Goal: Check status: Check status

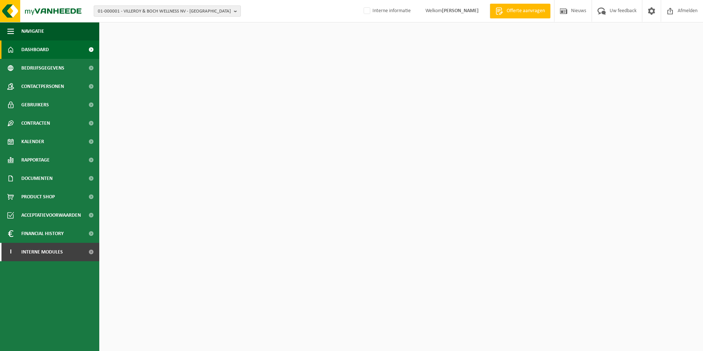
click at [187, 8] on span "01-000001 - VILLEROY & BOCH WELLNESS NV - ROESELARE" at bounding box center [164, 11] width 133 height 11
click at [170, 19] on input "text" at bounding box center [167, 22] width 143 height 9
click at [169, 21] on input "text" at bounding box center [167, 22] width 143 height 9
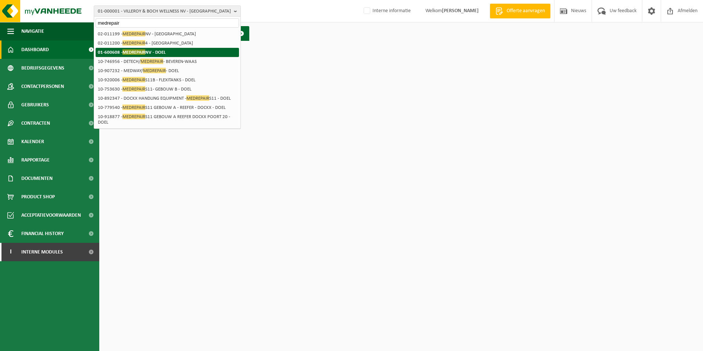
type input "medrepair"
click at [161, 54] on strong "01-600608 - MEDREPAIR NV - DOEL" at bounding box center [132, 52] width 68 height 6
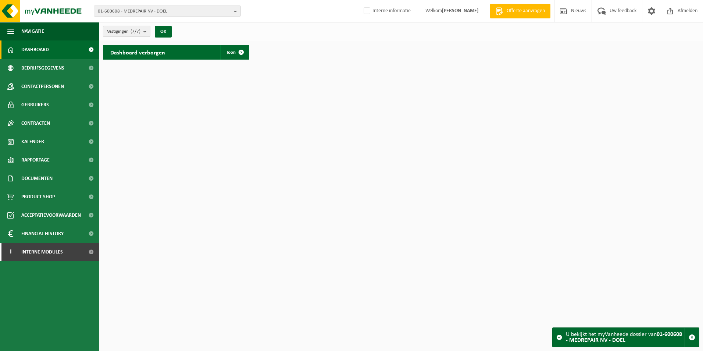
click at [144, 32] on button "Vestigingen (7/7)" at bounding box center [126, 31] width 47 height 11
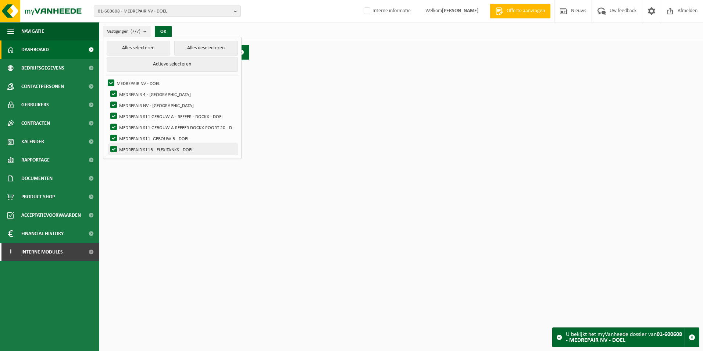
click at [176, 149] on label "MEDREPAIR S11B - FLEXITANKS - DOEL" at bounding box center [173, 149] width 129 height 11
click at [108, 144] on input "MEDREPAIR S11B - FLEXITANKS - DOEL" at bounding box center [107, 143] width 0 height 0
click at [148, 151] on label "MEDREPAIR S11B - FLEXITANKS - DOEL" at bounding box center [173, 149] width 129 height 11
click at [108, 144] on input "MEDREPAIR S11B - FLEXITANKS - DOEL" at bounding box center [107, 143] width 0 height 0
checkbox input "true"
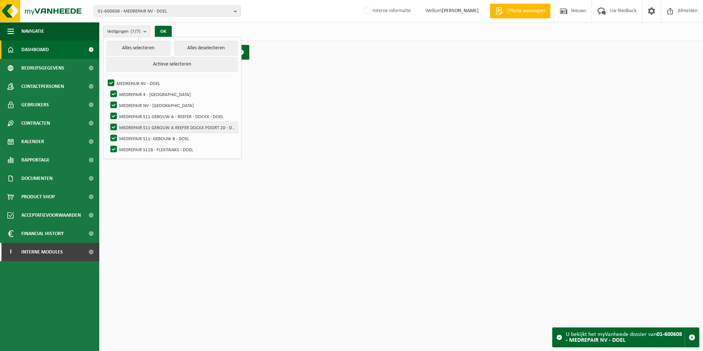
drag, startPoint x: 115, startPoint y: 135, endPoint x: 115, endPoint y: 130, distance: 4.1
click at [115, 135] on label "MEDREPAIR S11- GEBOUW B - DOEL" at bounding box center [173, 138] width 129 height 11
click at [108, 133] on input "MEDREPAIR S11- GEBOUW B - DOEL" at bounding box center [107, 132] width 0 height 0
checkbox input "false"
click at [111, 125] on label "MEDREPAIR S11 GEBOUW A REEFER DOCKX POORT 20 - DOEL" at bounding box center [173, 127] width 129 height 11
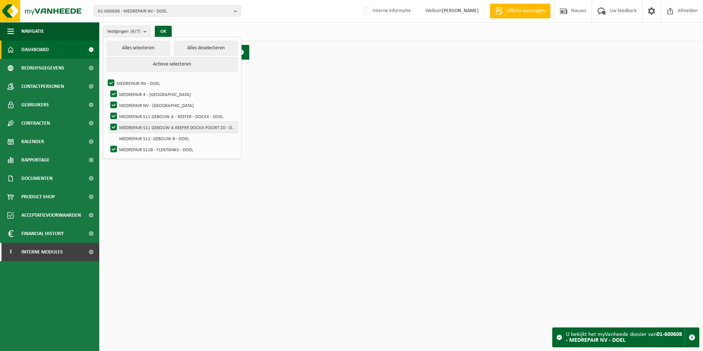
click at [108, 122] on input "MEDREPAIR S11 GEBOUW A REEFER DOCKX POORT 20 - DOEL" at bounding box center [107, 121] width 0 height 0
checkbox input "false"
click at [115, 115] on label "MEDREPAIR S11 GEBOUW A - REEFER - DOCKX - DOEL" at bounding box center [173, 116] width 129 height 11
click at [108, 111] on input "MEDREPAIR S11 GEBOUW A - REEFER - DOCKX - DOEL" at bounding box center [107, 110] width 0 height 0
checkbox input "false"
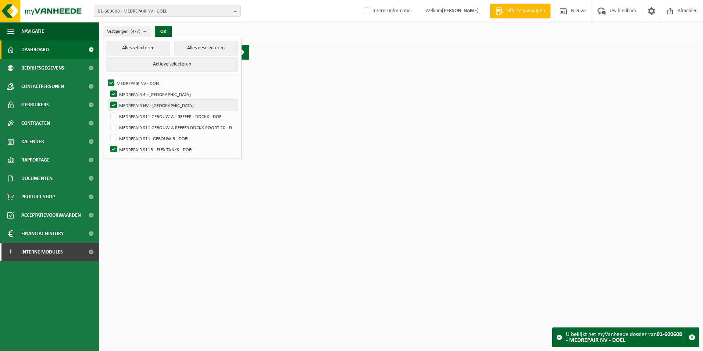
click at [114, 105] on label "MEDREPAIR NV - [GEOGRAPHIC_DATA]" at bounding box center [173, 105] width 129 height 11
click at [108, 100] on input "MEDREPAIR NV - [GEOGRAPHIC_DATA]" at bounding box center [107, 99] width 0 height 0
checkbox input "false"
click at [113, 95] on label "MEDREPAIR 4 - [GEOGRAPHIC_DATA]" at bounding box center [173, 94] width 129 height 11
click at [108, 89] on input "MEDREPAIR 4 - [GEOGRAPHIC_DATA]" at bounding box center [107, 88] width 0 height 0
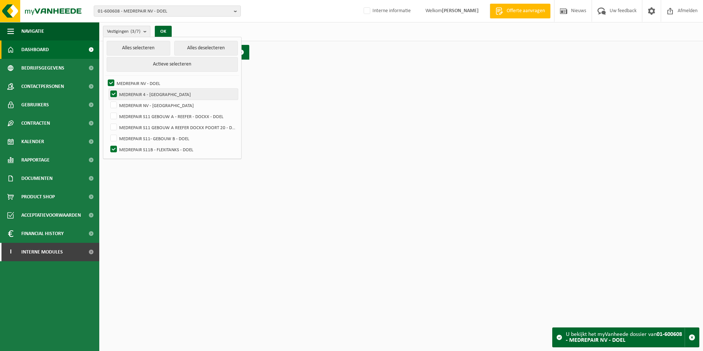
checkbox input "false"
click at [112, 81] on label "MEDREPAIR NV - DOEL" at bounding box center [172, 83] width 132 height 11
click at [105, 78] on input "MEDREPAIR NV - DOEL" at bounding box center [105, 77] width 0 height 0
checkbox input "false"
click at [160, 29] on button "OK" at bounding box center [163, 32] width 17 height 12
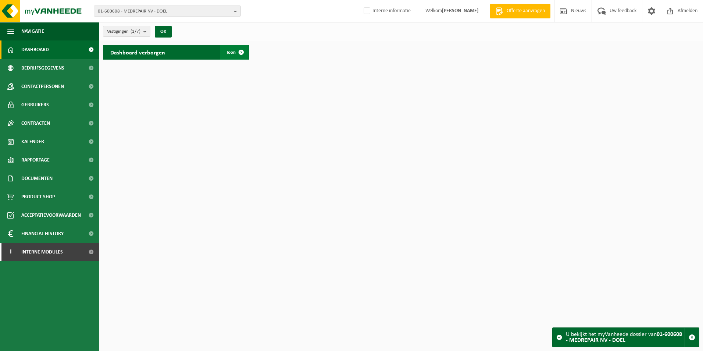
click at [230, 53] on span "Toon" at bounding box center [231, 52] width 10 height 5
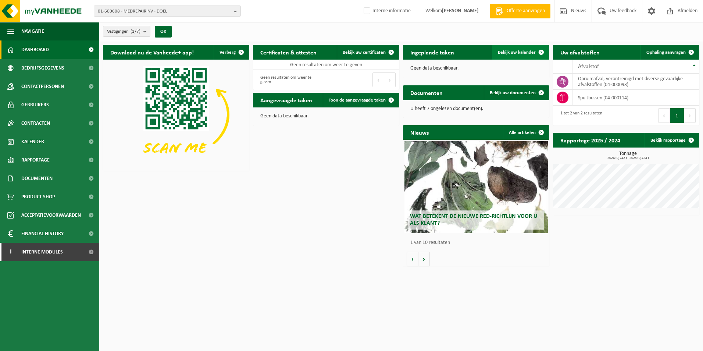
click at [515, 50] on span "Bekijk uw kalender" at bounding box center [517, 52] width 38 height 5
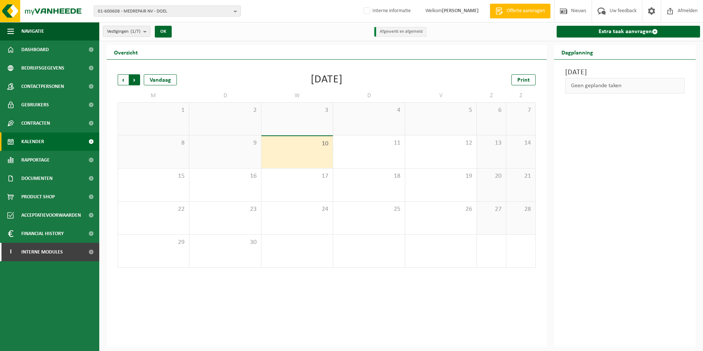
click at [123, 81] on span "Vorige" at bounding box center [123, 79] width 11 height 11
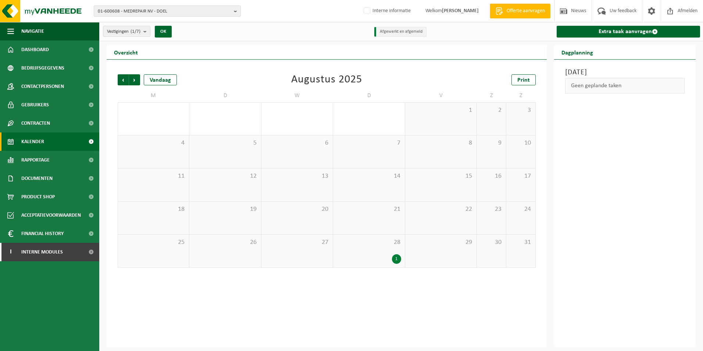
click at [398, 258] on div "1" at bounding box center [396, 259] width 9 height 10
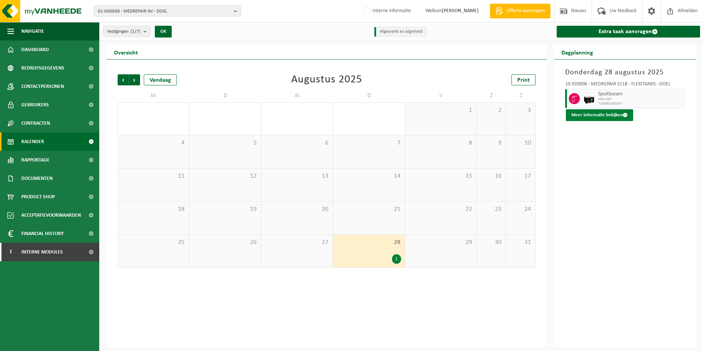
click at [623, 114] on span at bounding box center [625, 114] width 5 height 5
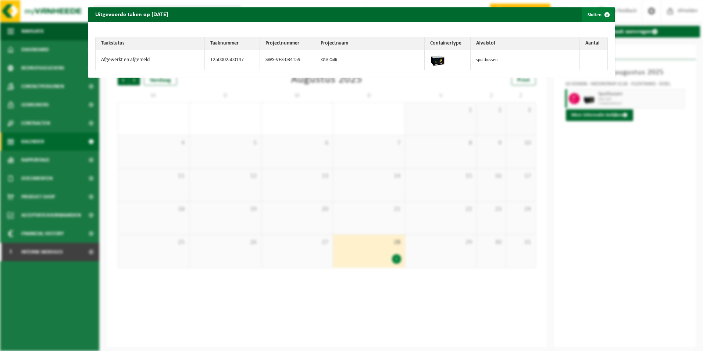
click at [600, 12] on span "button" at bounding box center [607, 14] width 15 height 15
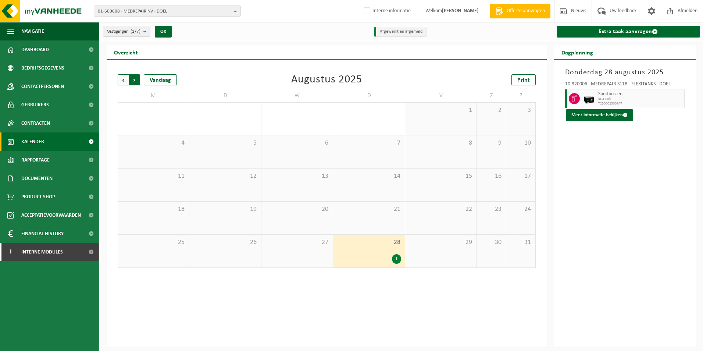
click at [124, 83] on span "Vorige" at bounding box center [123, 79] width 11 height 11
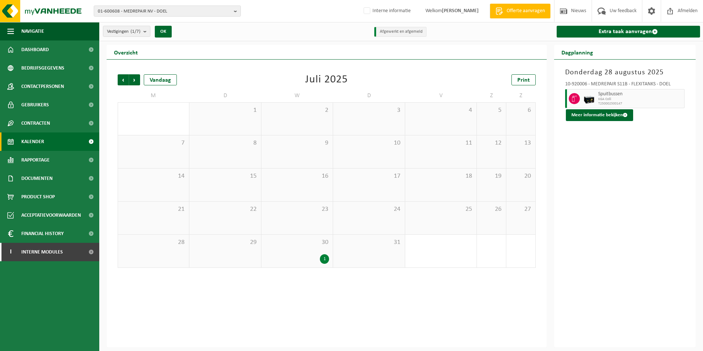
click at [327, 260] on div "1" at bounding box center [324, 259] width 9 height 10
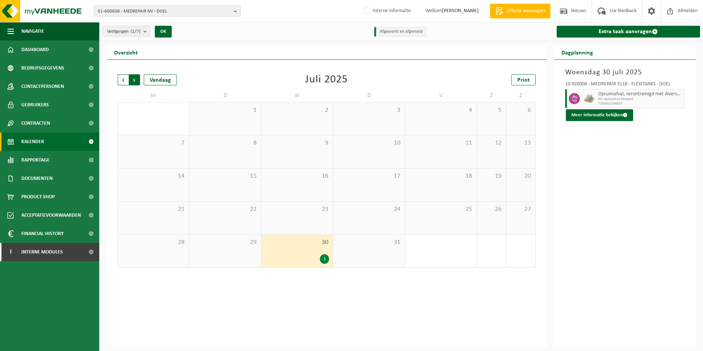
click at [122, 80] on span "Vorige" at bounding box center [123, 79] width 11 height 11
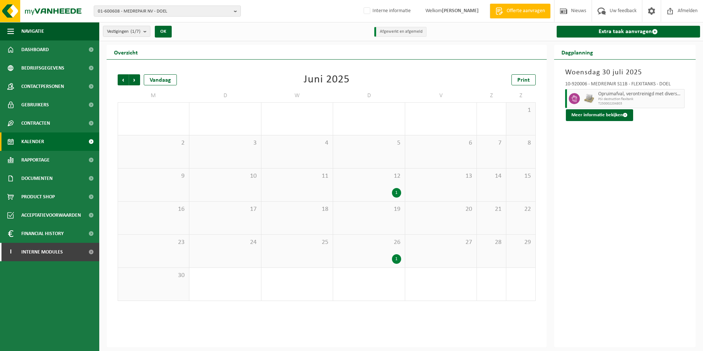
click at [394, 258] on div "1" at bounding box center [396, 259] width 9 height 10
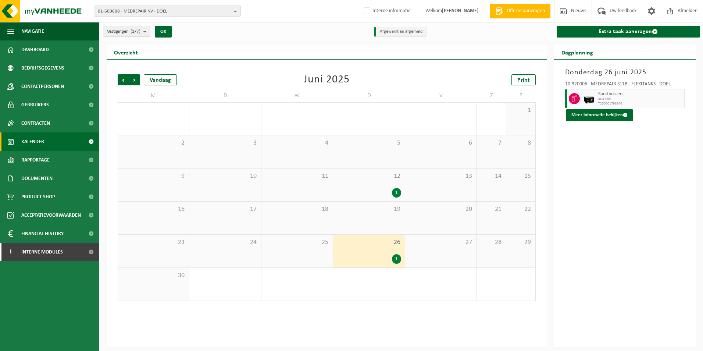
click at [387, 191] on div "1" at bounding box center [369, 193] width 64 height 10
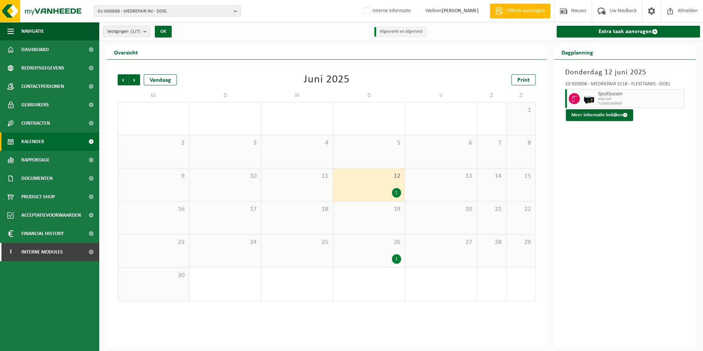
click at [393, 261] on div "1" at bounding box center [396, 259] width 9 height 10
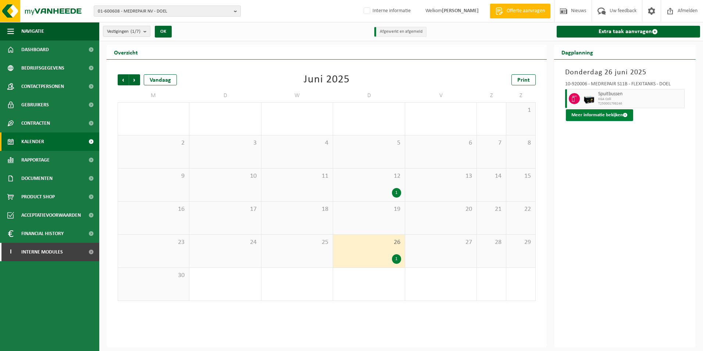
click at [590, 115] on button "Meer informatie bekijken" at bounding box center [599, 115] width 67 height 12
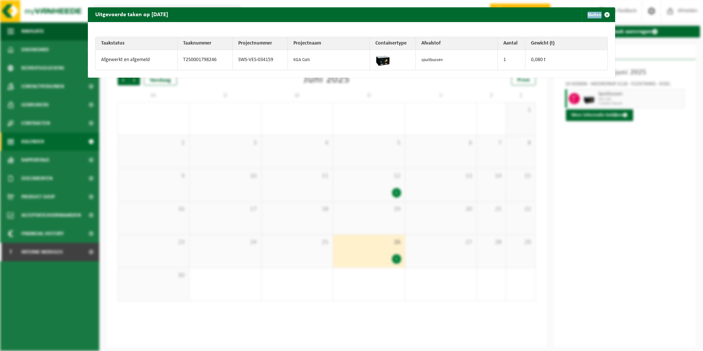
drag, startPoint x: 264, startPoint y: 15, endPoint x: 370, endPoint y: 197, distance: 211.0
click at [370, 197] on div "Uitgevoerde taken op 2025-06-26 Sluiten Taakstatus Taaknummer Projectnummer Pro…" at bounding box center [351, 175] width 703 height 351
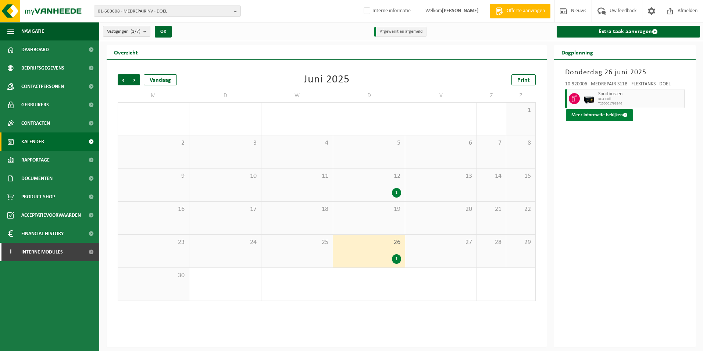
click at [596, 112] on button "Meer informatie bekijken" at bounding box center [599, 115] width 67 height 12
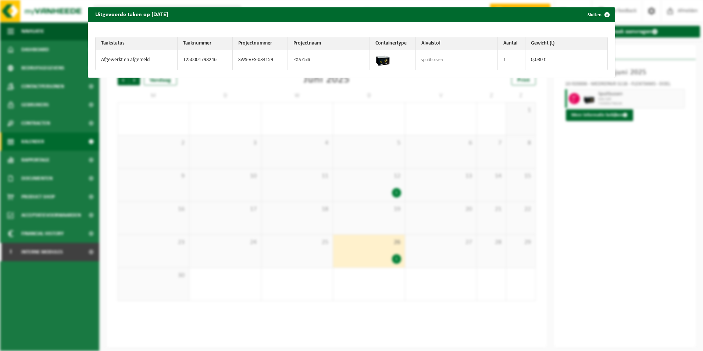
click at [616, 193] on div "Uitgevoerde taken op 2025-06-26 Sluiten Taakstatus Taaknummer Projectnummer Pro…" at bounding box center [351, 175] width 703 height 351
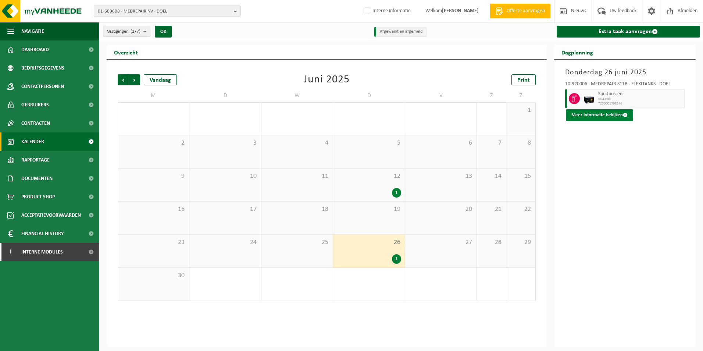
click at [607, 116] on button "Meer informatie bekijken" at bounding box center [599, 115] width 67 height 12
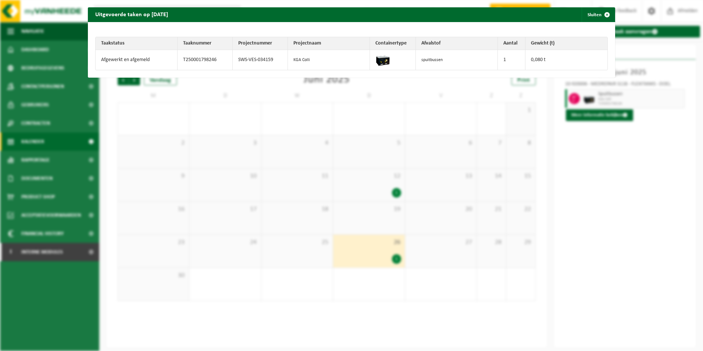
click at [629, 190] on div "Uitgevoerde taken op 2025-06-26 Sluiten Taakstatus Taaknummer Projectnummer Pro…" at bounding box center [351, 175] width 703 height 351
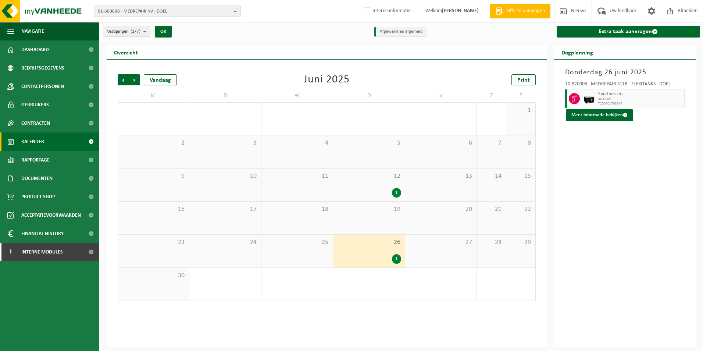
click at [613, 121] on div "Donderdag 26 juni 2025 10-920006 - MEDREPAIR S11B - FLEXITANKS - DOEL Spuitbuss…" at bounding box center [625, 203] width 142 height 287
click at [608, 113] on button "Meer informatie bekijken" at bounding box center [599, 115] width 67 height 12
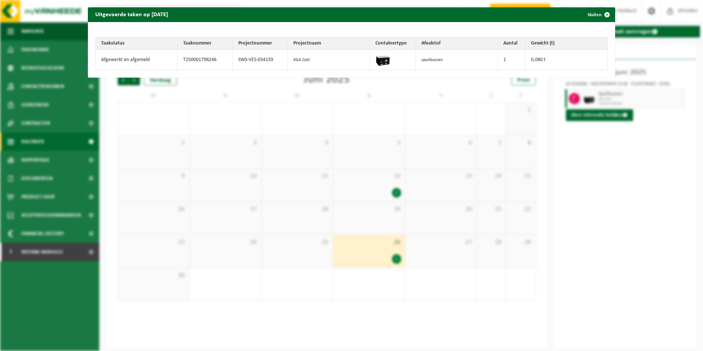
click at [611, 186] on div "Uitgevoerde taken op 2025-06-26 Sluiten Taakstatus Taaknummer Projectnummer Pro…" at bounding box center [351, 175] width 703 height 351
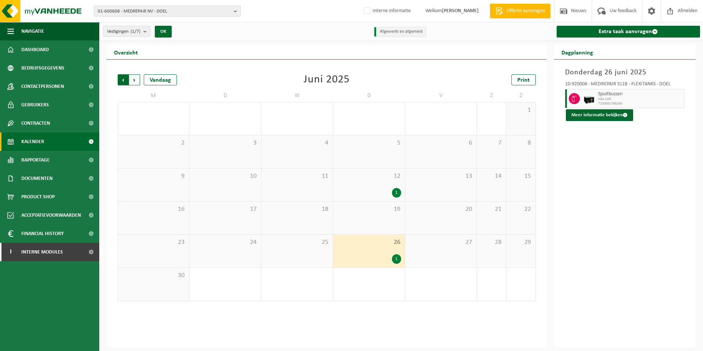
click at [131, 78] on span "Volgende" at bounding box center [134, 79] width 11 height 11
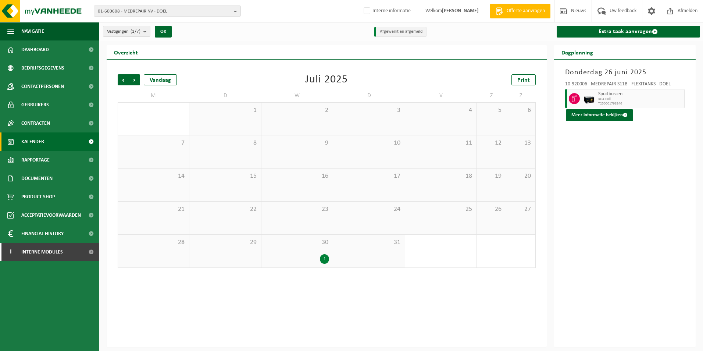
click at [303, 258] on div "1" at bounding box center [297, 259] width 64 height 10
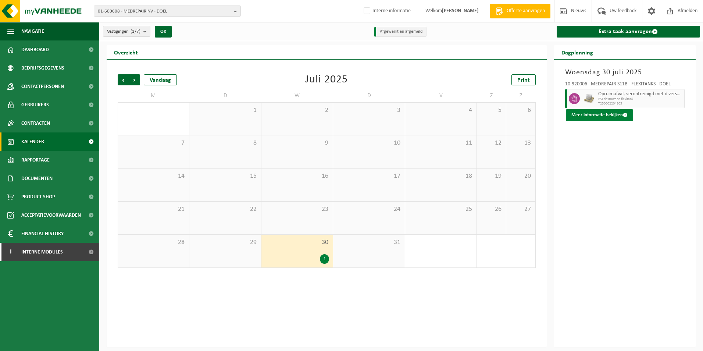
click at [617, 116] on button "Meer informatie bekijken" at bounding box center [599, 115] width 67 height 12
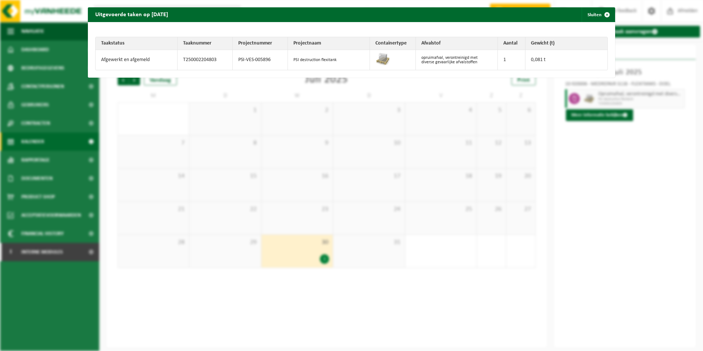
click at [648, 169] on div "Uitgevoerde taken op 2025-07-30 Sluiten Taakstatus Taaknummer Projectnummer Pro…" at bounding box center [351, 175] width 703 height 351
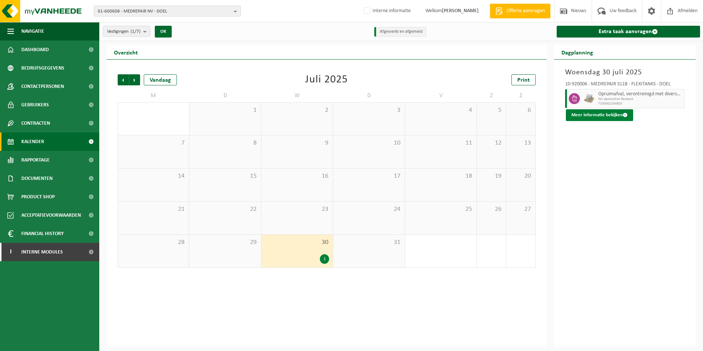
click at [609, 115] on button "Meer informatie bekijken" at bounding box center [599, 115] width 67 height 12
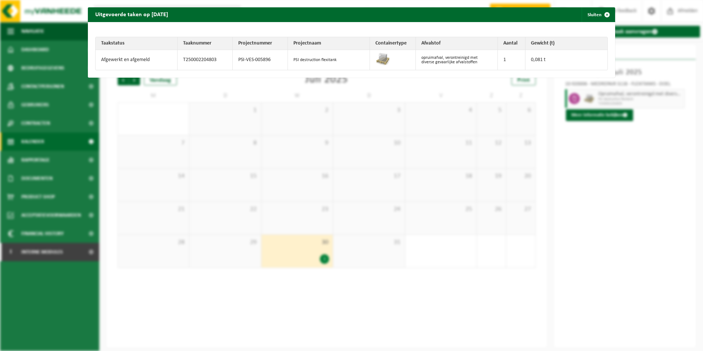
click at [587, 172] on div "Uitgevoerde taken op 2025-07-30 Sluiten Taakstatus Taaknummer Projectnummer Pro…" at bounding box center [351, 175] width 703 height 351
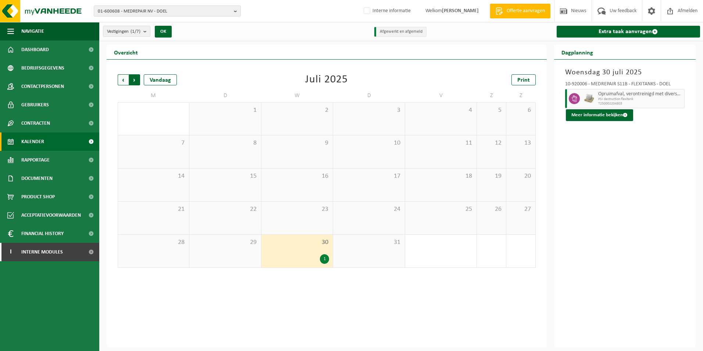
click at [122, 78] on span "Vorige" at bounding box center [123, 79] width 11 height 11
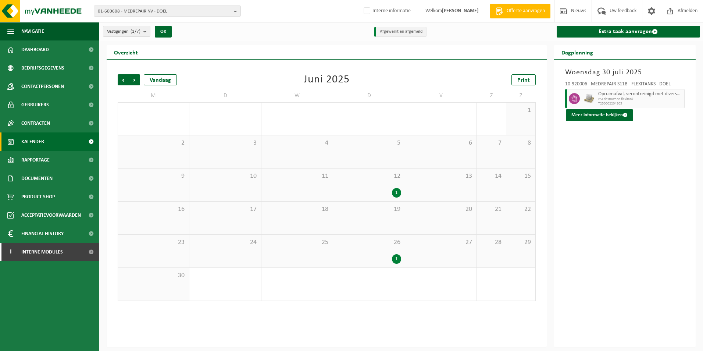
click at [376, 259] on div "1" at bounding box center [369, 259] width 64 height 10
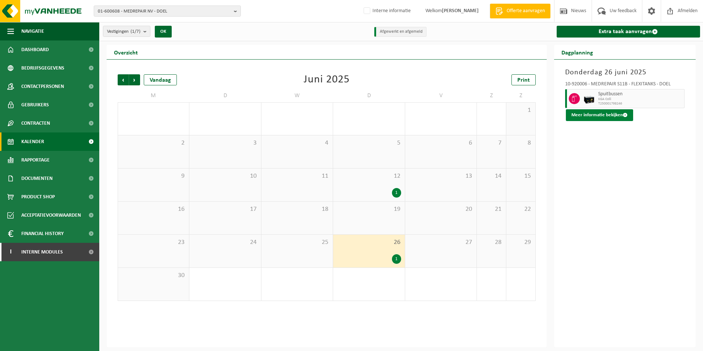
click at [595, 119] on button "Meer informatie bekijken" at bounding box center [599, 115] width 67 height 12
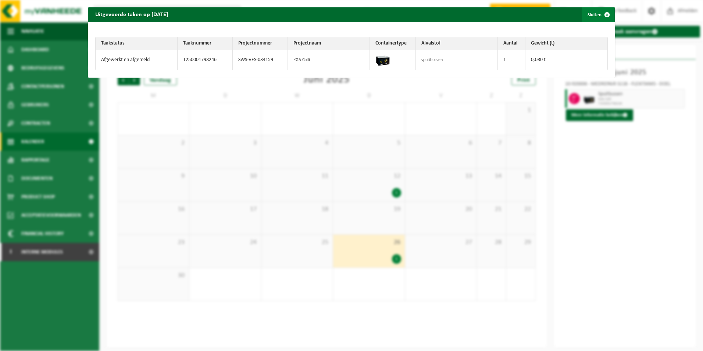
click at [604, 16] on span "button" at bounding box center [607, 14] width 15 height 15
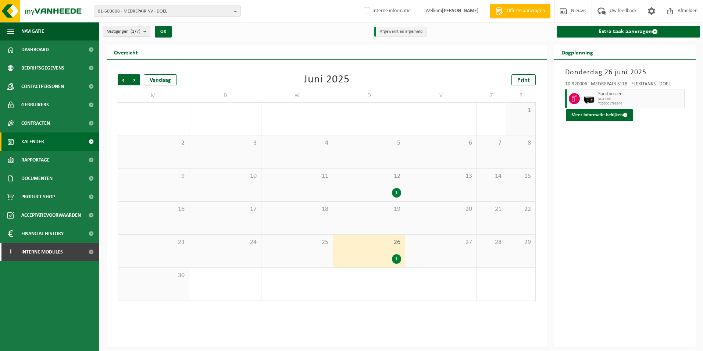
click at [386, 182] on div "12 1" at bounding box center [368, 184] width 71 height 33
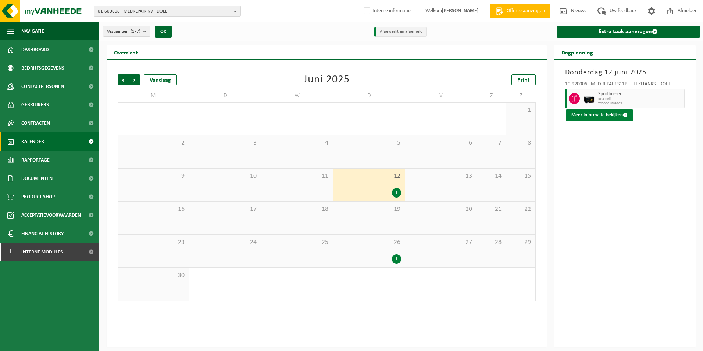
click at [609, 113] on button "Meer informatie bekijken" at bounding box center [599, 115] width 67 height 12
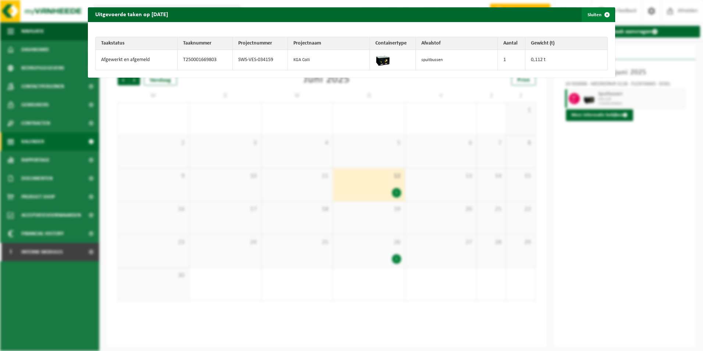
click at [601, 18] on span "button" at bounding box center [607, 14] width 15 height 15
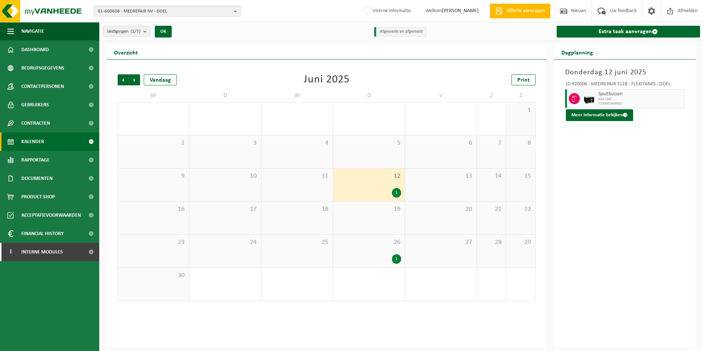
click at [142, 79] on div "Vorige Volgende Vandaag" at bounding box center [155, 79] width 74 height 11
click at [134, 79] on span "Volgende" at bounding box center [134, 79] width 11 height 11
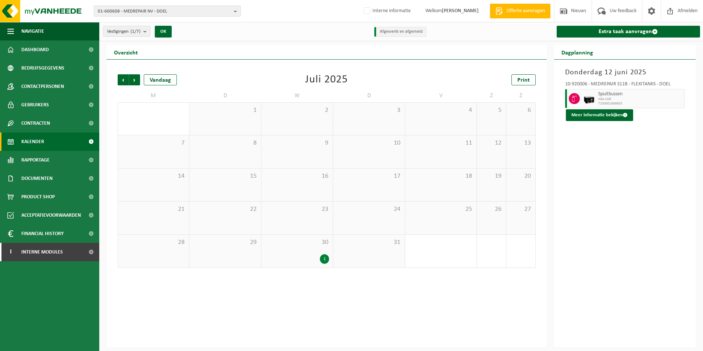
click at [134, 79] on span "Volgende" at bounding box center [134, 79] width 11 height 11
click at [382, 251] on div "28 1" at bounding box center [368, 251] width 71 height 33
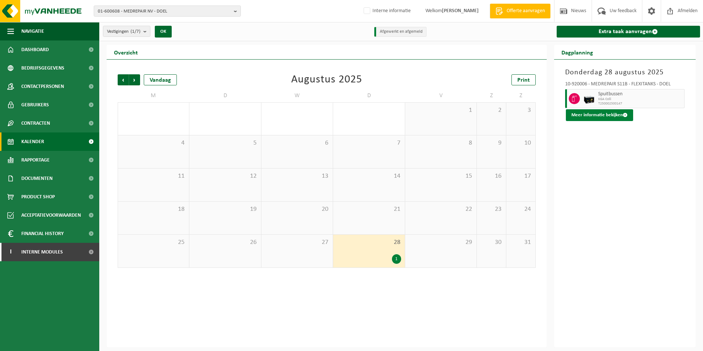
click at [581, 111] on button "Meer informatie bekijken" at bounding box center [599, 115] width 67 height 12
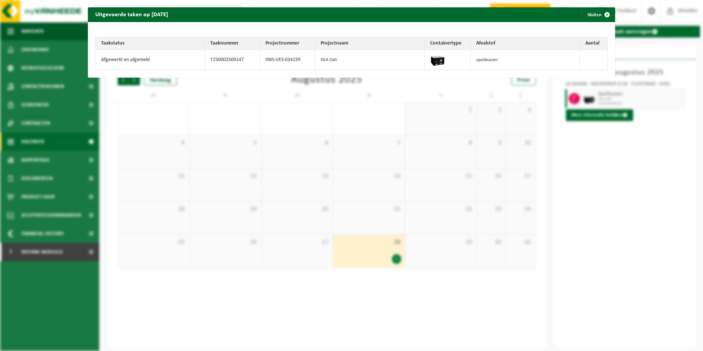
click at [616, 246] on div "Uitgevoerde taken op 2025-08-28 Sluiten Taakstatus Taaknummer Projectnummer Pro…" at bounding box center [351, 175] width 703 height 351
